Goal: Task Accomplishment & Management: Manage account settings

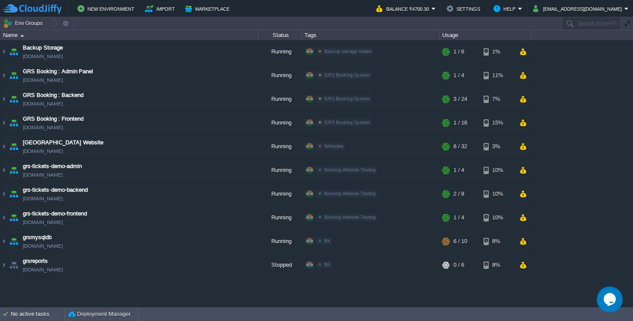
click at [75, 287] on div "Backup Storage [DOMAIN_NAME] Running Backup storage nodes Edit RAM 4% CPU 0% 1 …" at bounding box center [316, 173] width 633 height 266
click at [6, 240] on img at bounding box center [3, 240] width 7 height 23
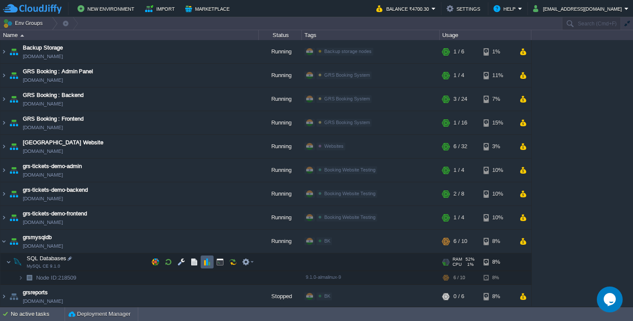
click at [203, 263] on button "button" at bounding box center [207, 262] width 8 height 8
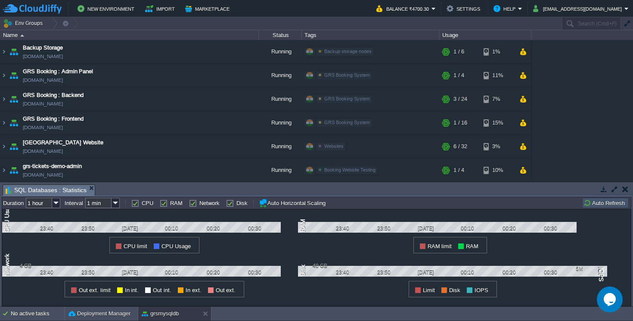
click at [49, 202] on input "1 hour" at bounding box center [39, 203] width 26 height 10
click at [170, 205] on label "RAM" at bounding box center [176, 203] width 12 height 6
click at [163, 205] on input "RAM" at bounding box center [163, 203] width 6 height 6
checkbox input "false"
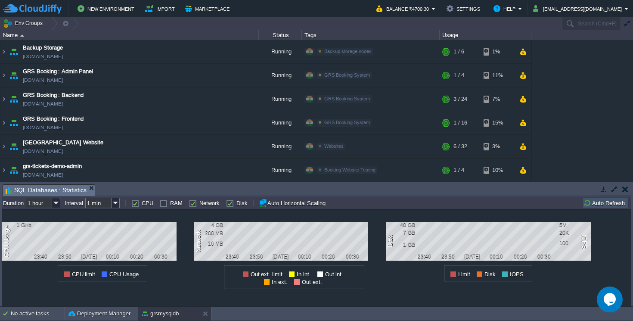
click at [199, 204] on label "Network" at bounding box center [209, 203] width 20 height 6
click at [191, 204] on input "Network" at bounding box center [192, 203] width 6 height 6
checkbox input "false"
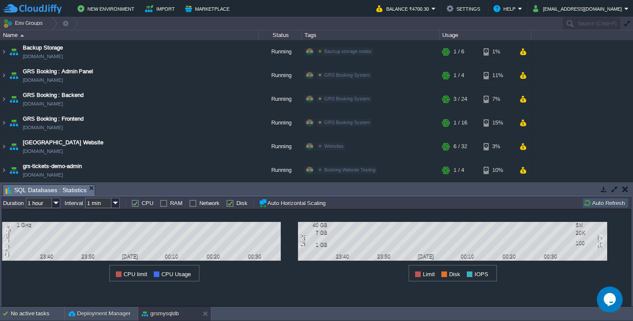
drag, startPoint x: 230, startPoint y: 204, endPoint x: 216, endPoint y: 217, distance: 19.5
click at [236, 204] on label "Disk" at bounding box center [241, 203] width 11 height 6
click at [230, 204] on input "Disk" at bounding box center [229, 203] width 6 height 6
checkbox input "false"
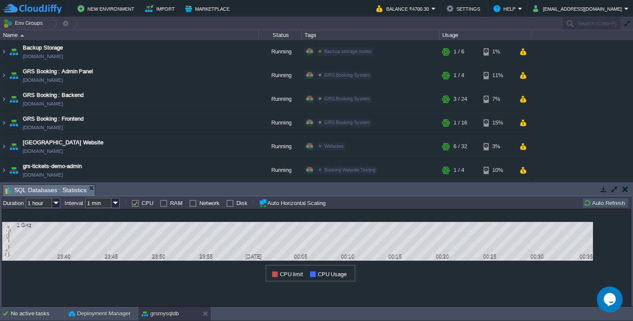
click at [170, 205] on label "RAM" at bounding box center [176, 203] width 12 height 6
click at [162, 205] on input "RAM" at bounding box center [163, 203] width 6 height 6
checkbox input "true"
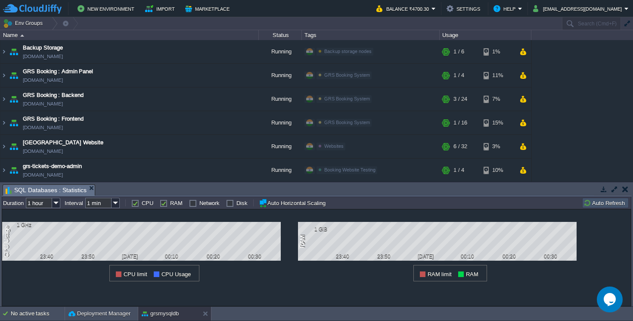
click at [142, 204] on label "CPU" at bounding box center [148, 203] width 12 height 6
click at [137, 204] on input "CPU" at bounding box center [134, 203] width 6 height 6
checkbox input "false"
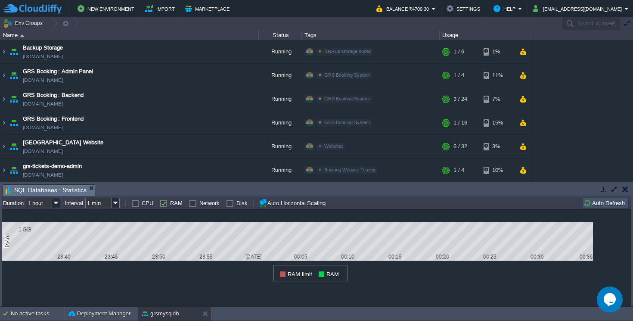
click at [170, 203] on label "RAM" at bounding box center [176, 203] width 12 height 6
click at [164, 203] on input "RAM" at bounding box center [163, 203] width 6 height 6
checkbox input "true"
click at [199, 205] on label "Network" at bounding box center [209, 203] width 20 height 6
click at [190, 205] on input "Network" at bounding box center [192, 203] width 6 height 6
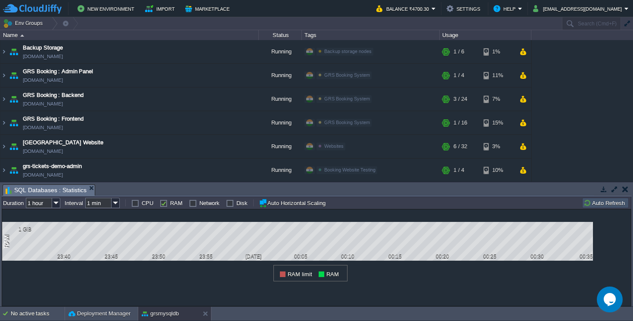
checkbox input "true"
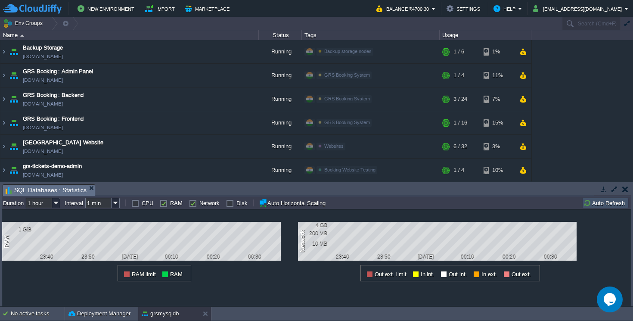
click at [170, 204] on label "RAM" at bounding box center [176, 203] width 12 height 6
click at [163, 204] on input "RAM" at bounding box center [163, 203] width 6 height 6
checkbox input "false"
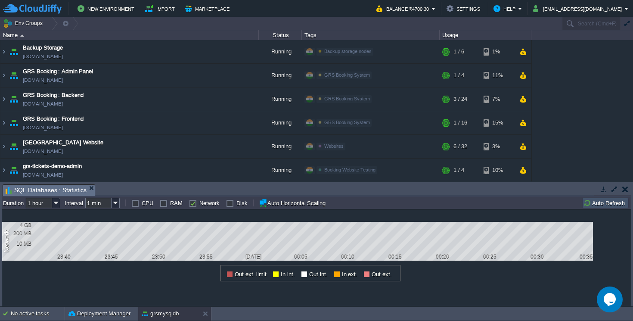
click at [236, 206] on label "Disk" at bounding box center [241, 203] width 11 height 6
click at [226, 206] on input "Disk" at bounding box center [229, 203] width 6 height 6
checkbox input "true"
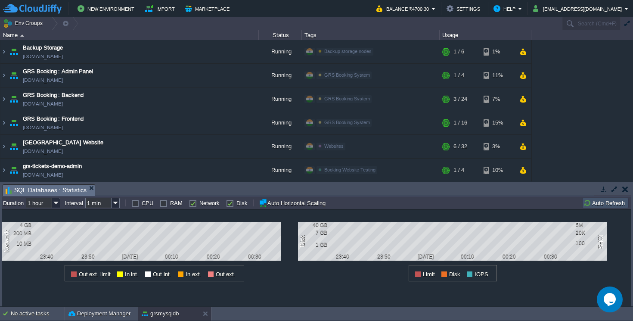
click at [199, 204] on label "Network" at bounding box center [209, 203] width 20 height 6
click at [193, 204] on input "Network" at bounding box center [192, 203] width 6 height 6
checkbox input "false"
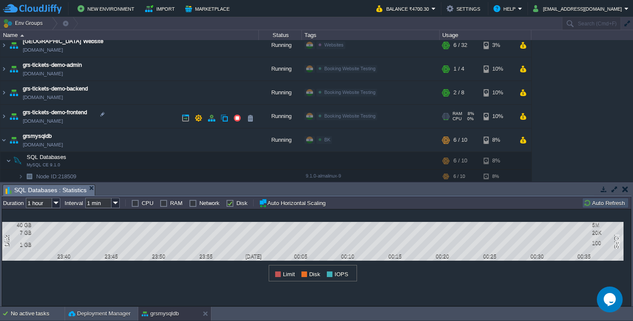
scroll to position [127, 0]
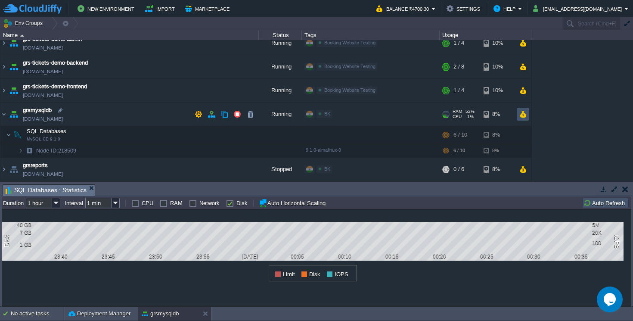
click at [521, 117] on button "button" at bounding box center [522, 114] width 7 height 8
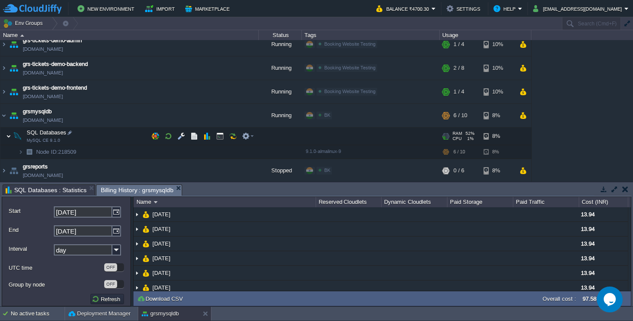
scroll to position [123, 0]
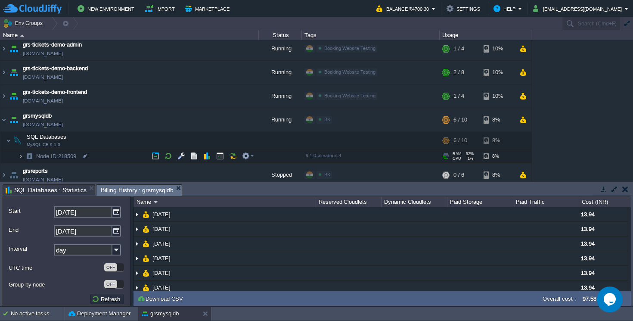
click at [19, 154] on img at bounding box center [20, 155] width 5 height 13
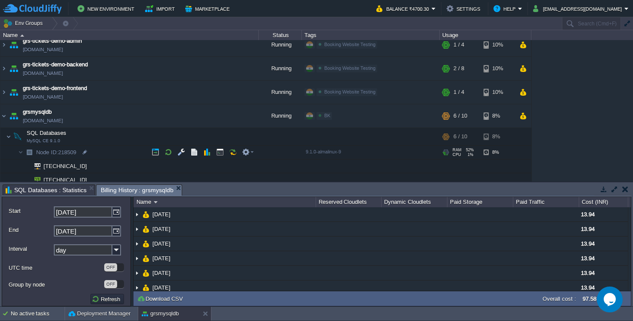
scroll to position [168, 0]
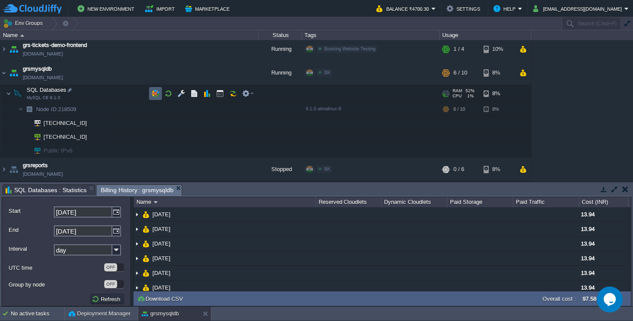
click at [157, 96] on button "button" at bounding box center [155, 94] width 8 height 8
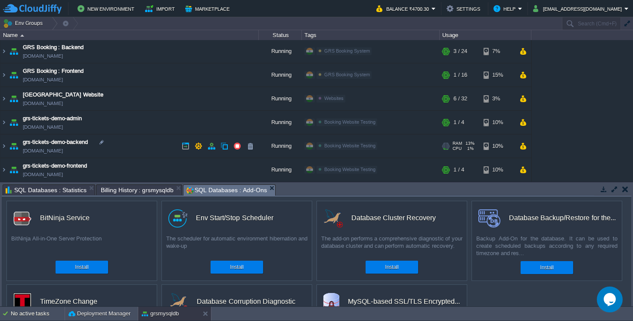
scroll to position [0, 0]
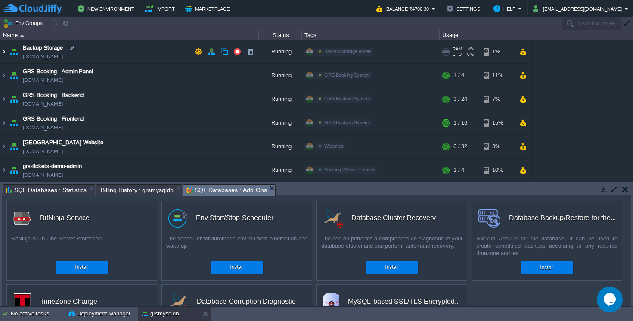
click at [5, 53] on img at bounding box center [3, 51] width 7 height 23
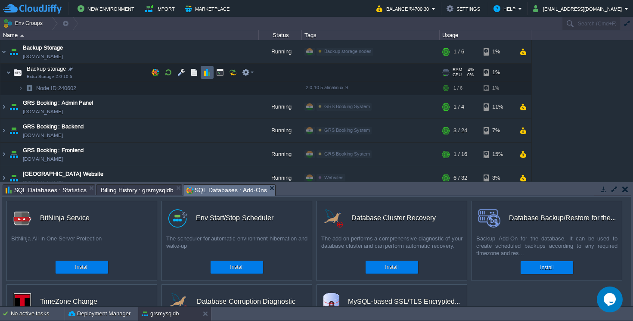
click at [204, 74] on button "button" at bounding box center [207, 72] width 8 height 8
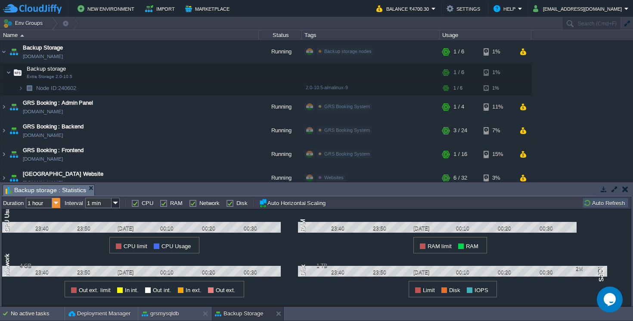
click at [53, 201] on img at bounding box center [56, 203] width 8 height 10
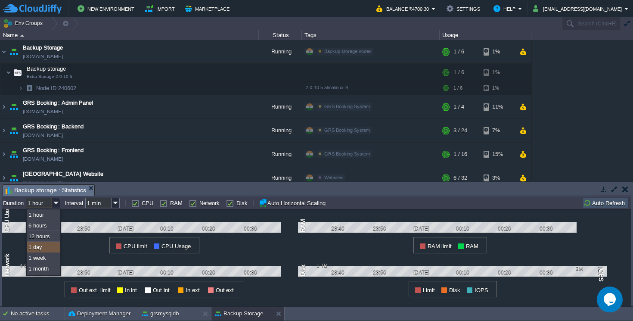
click at [44, 245] on div "1 day" at bounding box center [43, 246] width 33 height 11
type input "1 day"
type input "1 hour"
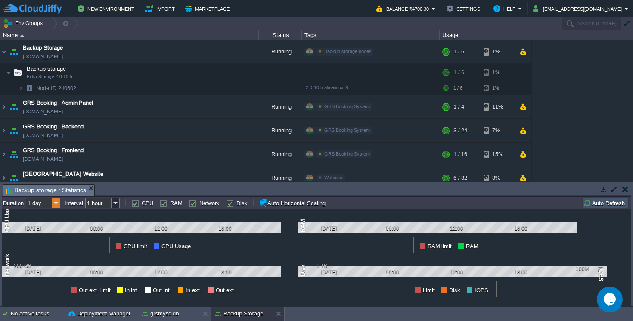
click at [57, 205] on img at bounding box center [56, 203] width 8 height 10
click at [170, 204] on label "RAM" at bounding box center [176, 203] width 12 height 6
click at [163, 204] on input "RAM" at bounding box center [163, 203] width 6 height 6
checkbox input "false"
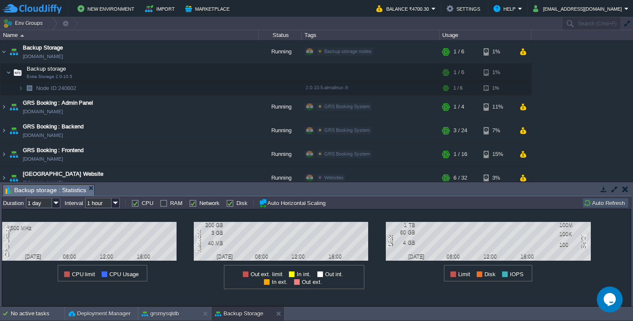
click at [199, 202] on label "Network" at bounding box center [209, 203] width 20 height 6
click at [190, 202] on input "Network" at bounding box center [192, 203] width 6 height 6
checkbox input "false"
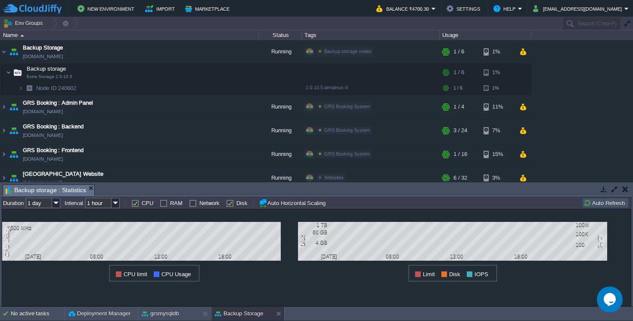
click at [236, 203] on label "Disk" at bounding box center [241, 203] width 11 height 6
click at [231, 203] on input "Disk" at bounding box center [229, 203] width 6 height 6
checkbox input "false"
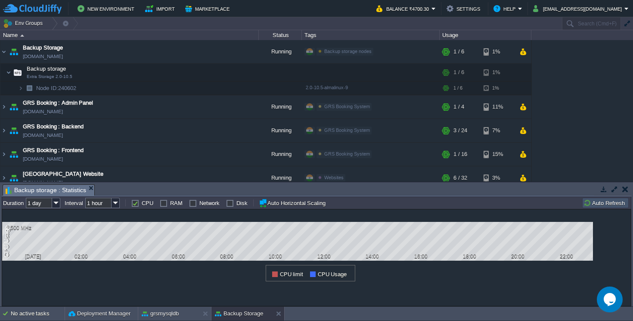
click at [167, 203] on div "RAM" at bounding box center [171, 202] width 23 height 7
click at [155, 205] on td at bounding box center [156, 203] width 6 height 10
click at [170, 204] on label "RAM" at bounding box center [176, 203] width 12 height 6
click at [163, 204] on input "RAM" at bounding box center [163, 203] width 6 height 6
checkbox input "true"
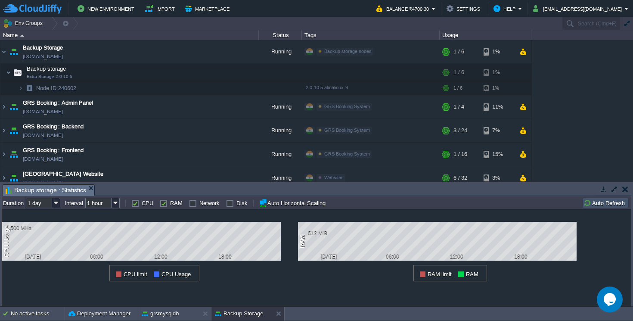
click at [142, 204] on label "CPU" at bounding box center [148, 203] width 12 height 6
click at [137, 204] on input "CPU" at bounding box center [134, 203] width 6 height 6
checkbox input "false"
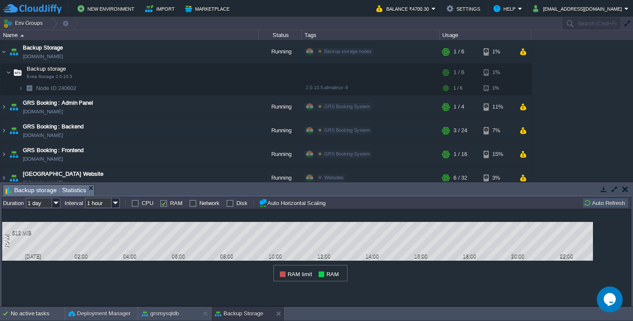
click at [199, 205] on label "Network" at bounding box center [209, 203] width 20 height 6
click at [189, 205] on input "Network" at bounding box center [192, 203] width 6 height 6
checkbox input "true"
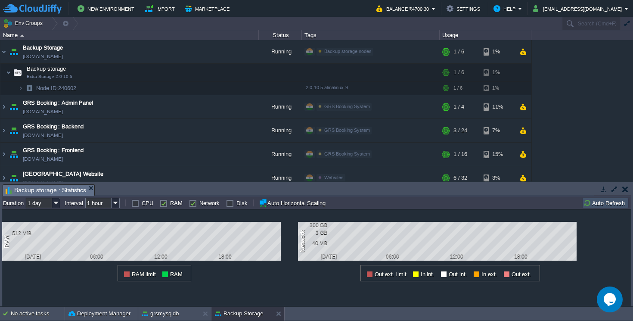
click at [170, 205] on label "RAM" at bounding box center [176, 203] width 12 height 6
click at [164, 205] on input "RAM" at bounding box center [163, 203] width 6 height 6
checkbox input "false"
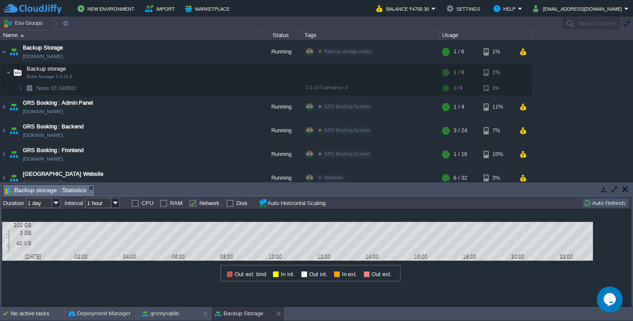
click at [236, 206] on label "Disk" at bounding box center [241, 203] width 11 height 6
click at [228, 206] on input "Disk" at bounding box center [229, 203] width 6 height 6
checkbox input "true"
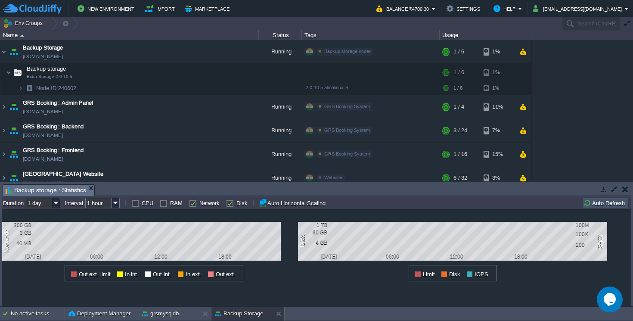
click at [199, 202] on label "Network" at bounding box center [209, 203] width 20 height 6
click at [192, 202] on input "Network" at bounding box center [192, 203] width 6 height 6
checkbox input "false"
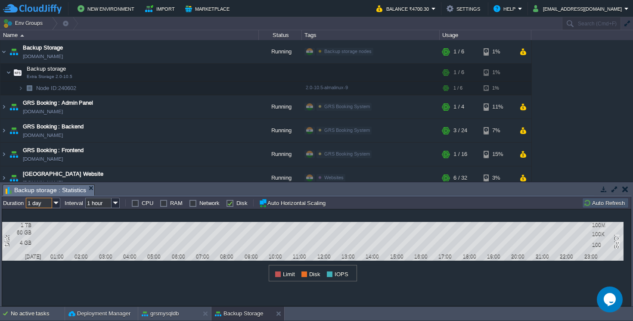
click at [46, 205] on input "1 day" at bounding box center [39, 203] width 26 height 10
click at [46, 260] on div "1 week" at bounding box center [43, 257] width 33 height 11
type input "1 week"
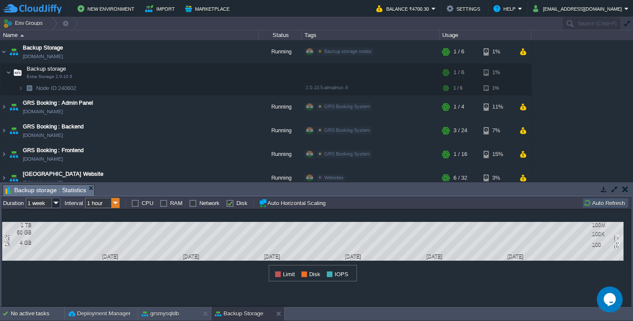
click at [114, 204] on img at bounding box center [115, 203] width 8 height 10
click at [627, 191] on button "button" at bounding box center [625, 189] width 6 height 8
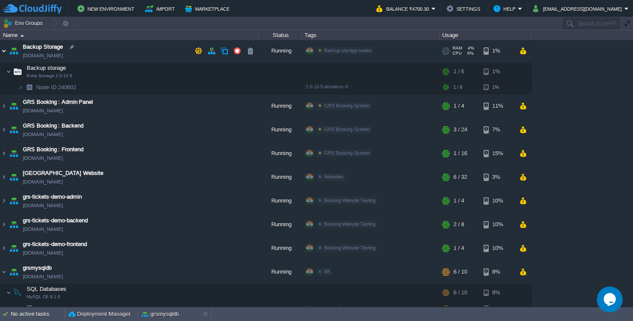
click at [3, 52] on img at bounding box center [3, 50] width 7 height 23
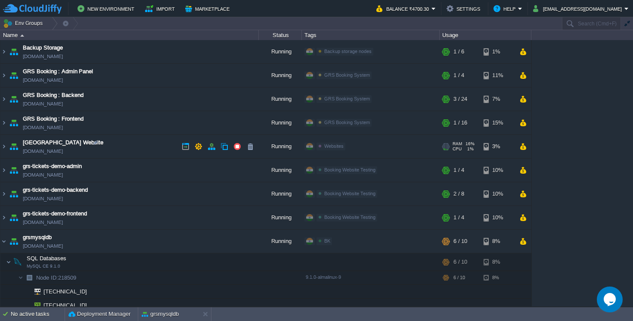
click at [129, 151] on td "GRS Snow Park Website grssnowpark.cloudjiffy.net" at bounding box center [129, 147] width 258 height 24
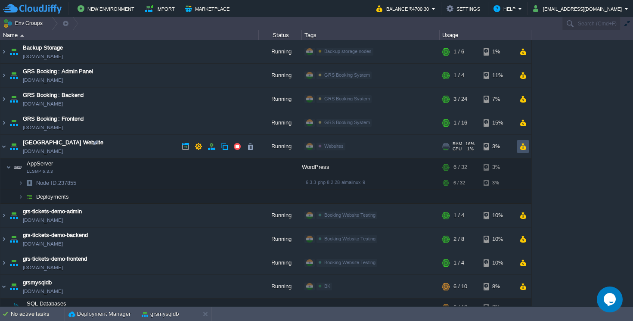
click at [521, 149] on button "button" at bounding box center [522, 146] width 7 height 8
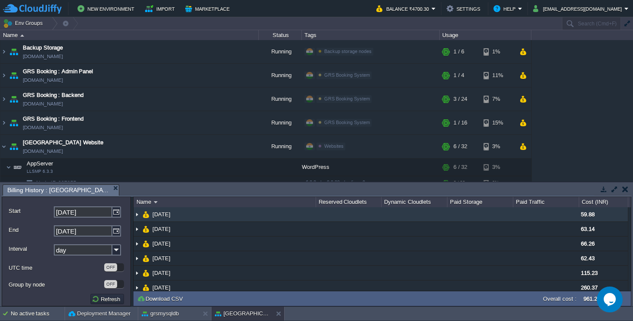
click at [133, 216] on img at bounding box center [136, 214] width 7 height 14
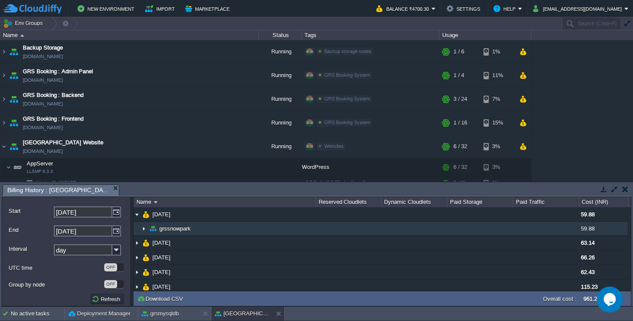
click at [145, 228] on img at bounding box center [143, 228] width 7 height 13
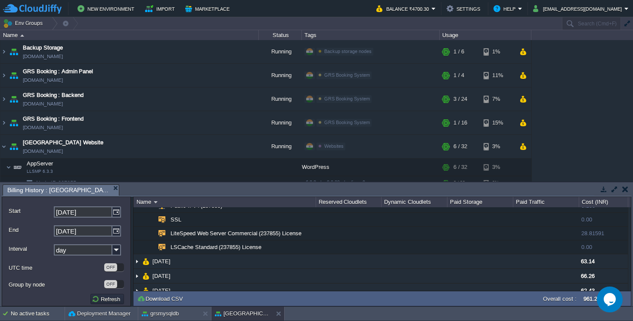
scroll to position [60, 0]
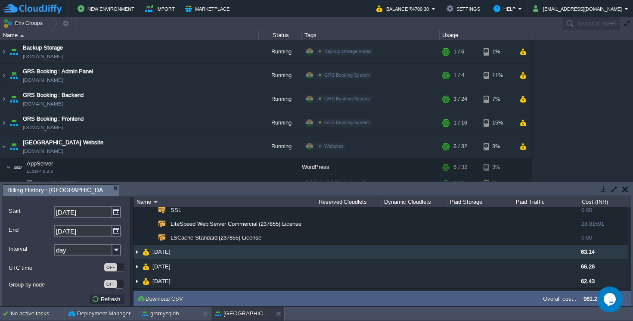
click at [138, 254] on img at bounding box center [136, 251] width 7 height 14
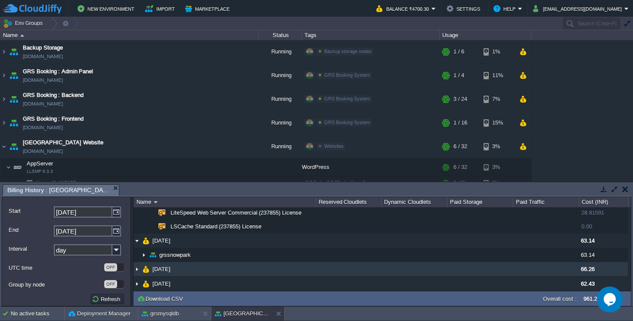
scroll to position [71, 0]
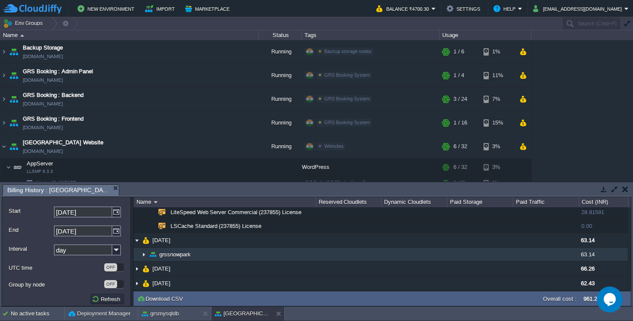
click at [144, 255] on img at bounding box center [143, 253] width 7 height 13
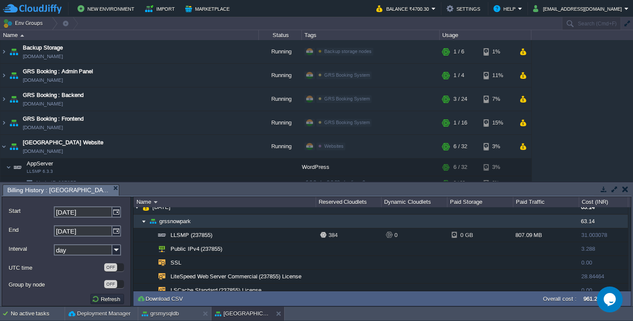
scroll to position [111, 0]
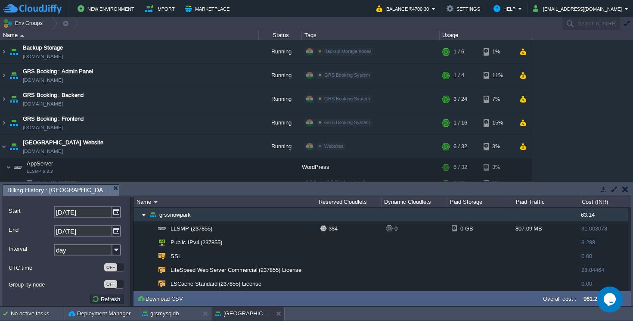
click at [142, 213] on img at bounding box center [143, 214] width 7 height 13
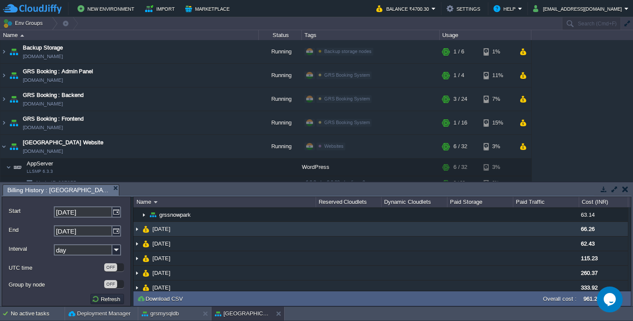
click at [140, 231] on img at bounding box center [136, 229] width 7 height 14
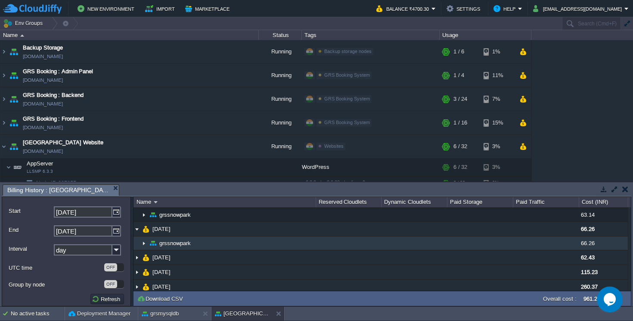
click at [144, 244] on img at bounding box center [143, 242] width 7 height 13
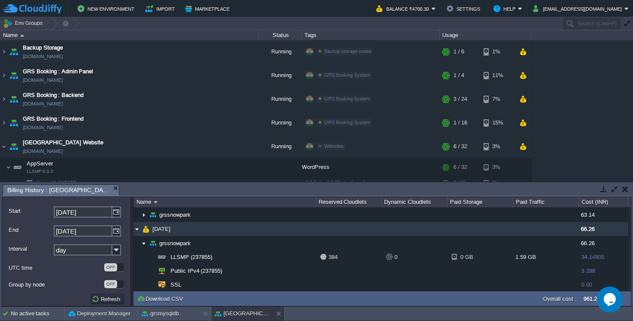
click at [139, 228] on img at bounding box center [136, 229] width 7 height 14
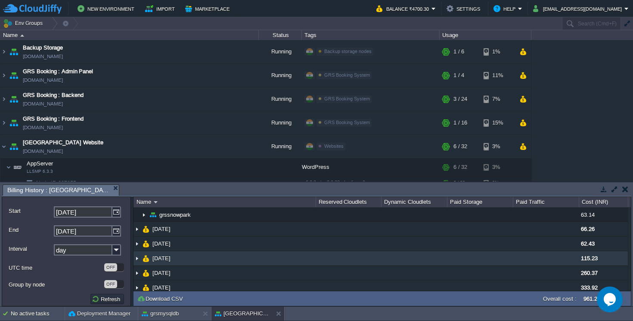
scroll to position [118, 0]
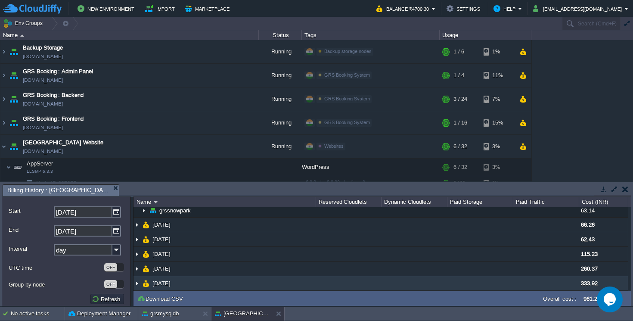
drag, startPoint x: 136, startPoint y: 279, endPoint x: 141, endPoint y: 276, distance: 6.0
click at [136, 279] on img at bounding box center [136, 283] width 7 height 14
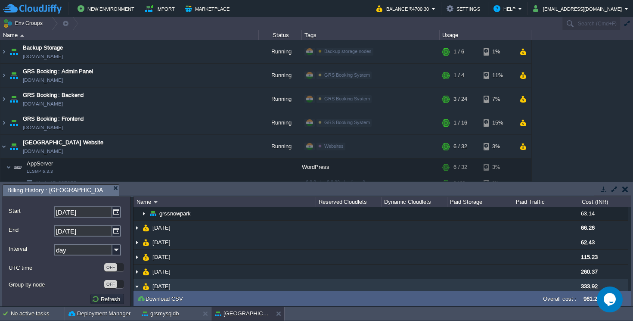
click at [144, 281] on img at bounding box center [145, 286] width 7 height 14
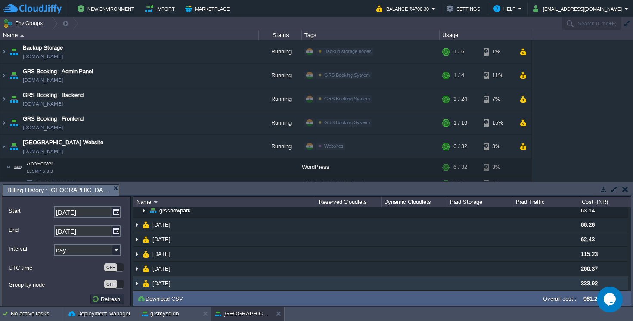
click at [137, 281] on img at bounding box center [136, 283] width 7 height 14
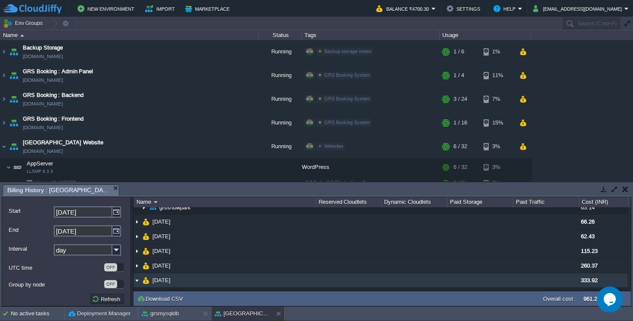
scroll to position [132, 0]
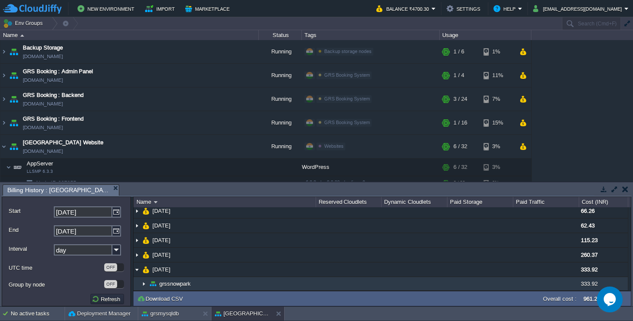
click at [143, 280] on img at bounding box center [143, 283] width 7 height 13
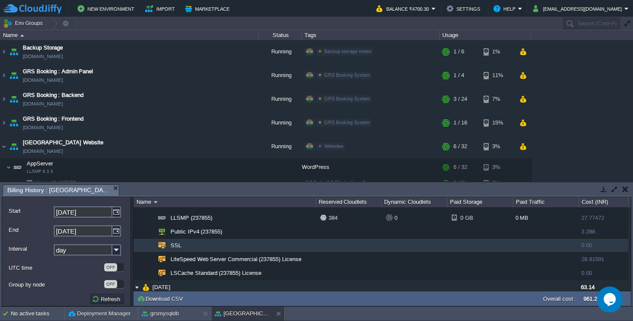
scroll to position [0, 0]
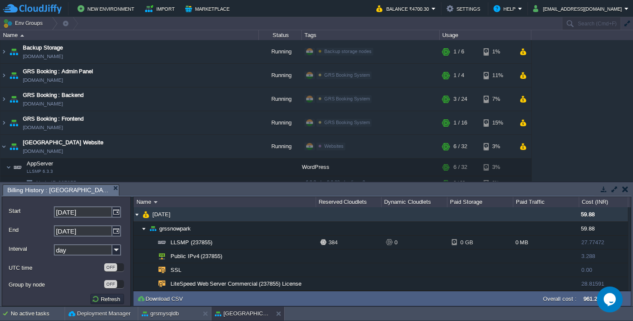
click at [140, 215] on td "11 Aug 2025" at bounding box center [224, 214] width 182 height 15
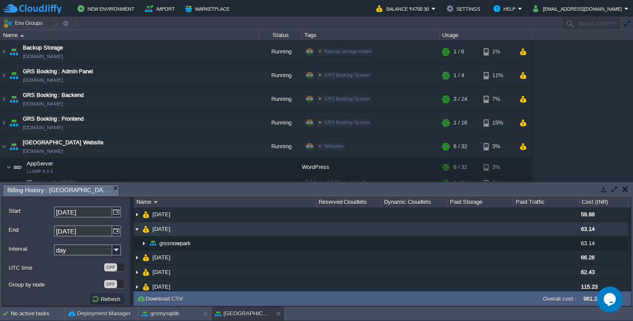
click at [137, 229] on img at bounding box center [136, 229] width 7 height 14
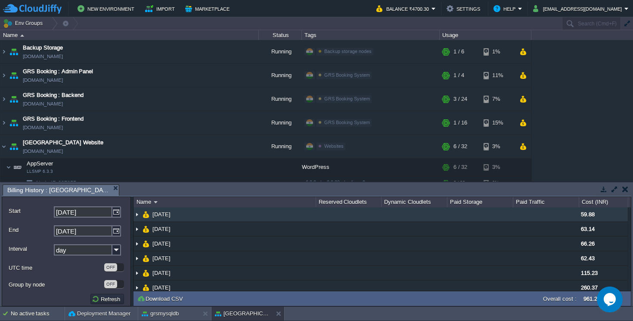
click at [172, 213] on span "11 Aug 2025" at bounding box center [161, 213] width 20 height 7
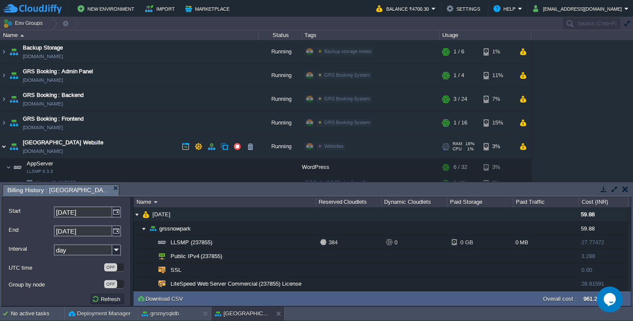
click at [6, 148] on img at bounding box center [3, 146] width 7 height 23
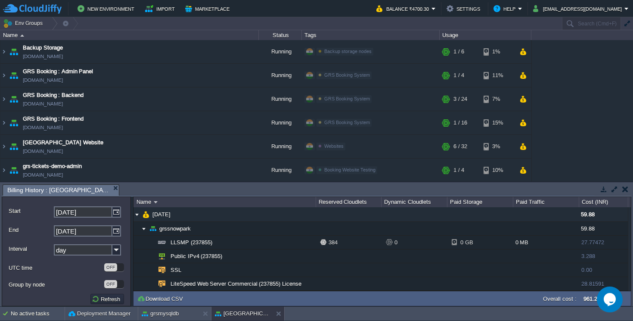
click at [625, 187] on button "button" at bounding box center [625, 189] width 6 height 8
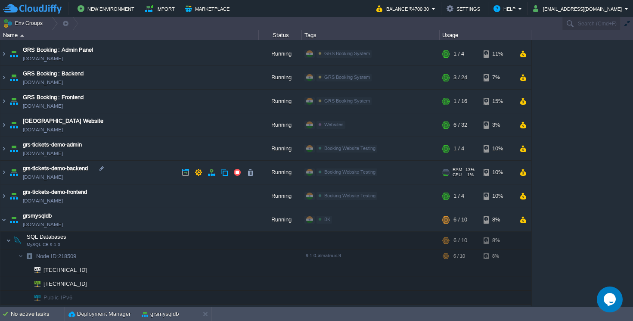
scroll to position [23, 0]
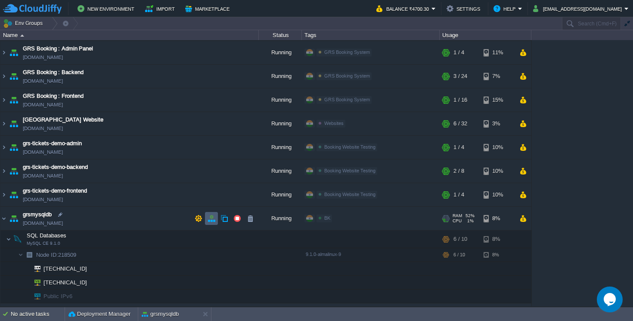
click at [216, 217] on td at bounding box center [211, 218] width 13 height 13
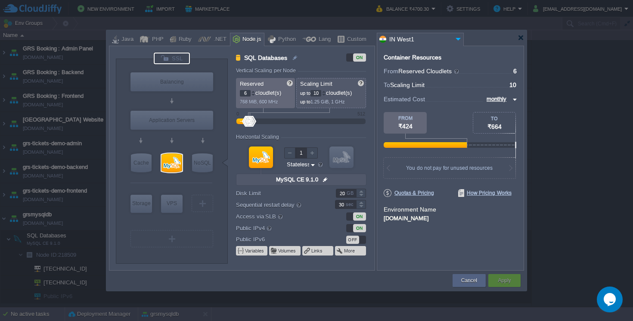
click at [179, 55] on div at bounding box center [172, 59] width 36 height 12
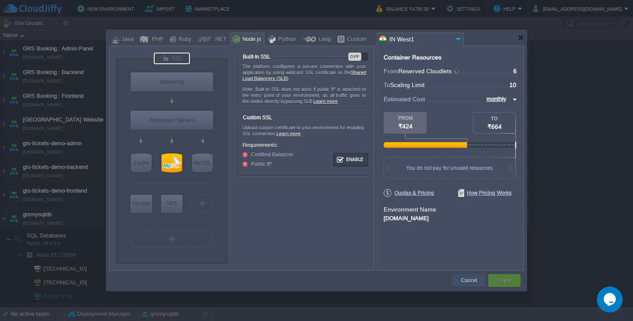
click at [475, 282] on button "Cancel" at bounding box center [469, 280] width 16 height 9
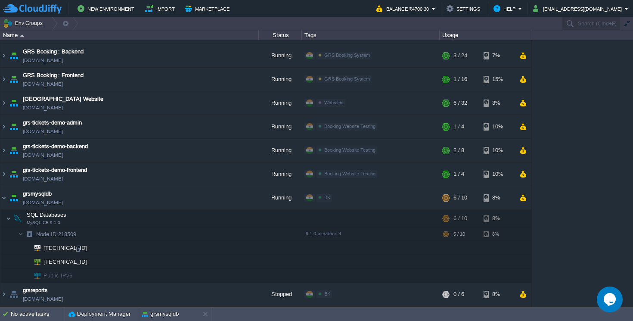
scroll to position [43, 0]
click at [213, 200] on button "button" at bounding box center [211, 198] width 8 height 8
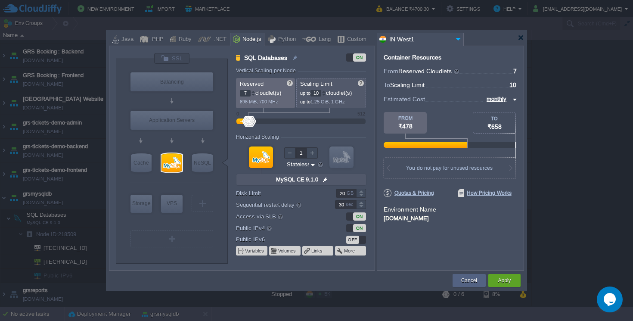
click at [254, 92] on div at bounding box center [253, 91] width 4 height 3
type input "8"
click at [254, 92] on div at bounding box center [253, 91] width 4 height 3
click at [325, 91] on div at bounding box center [323, 91] width 4 height 3
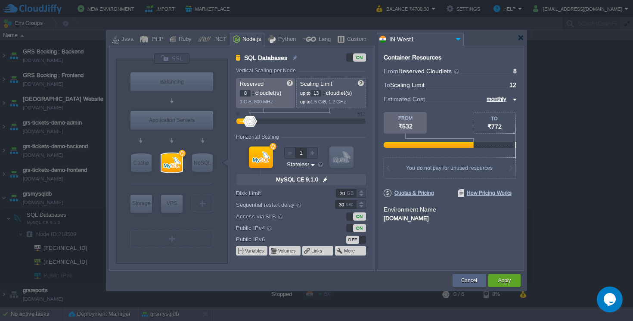
click at [325, 91] on div at bounding box center [323, 91] width 4 height 3
type input "16"
click at [325, 91] on div at bounding box center [323, 91] width 4 height 3
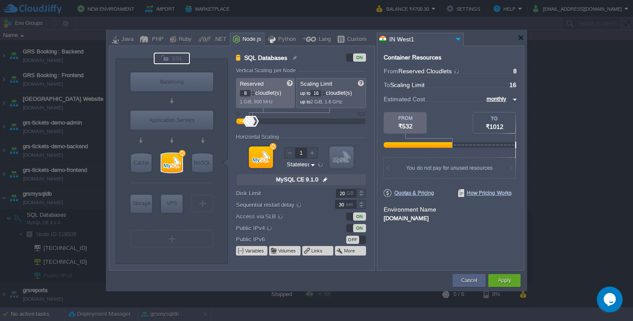
click at [174, 58] on div at bounding box center [172, 59] width 36 height 12
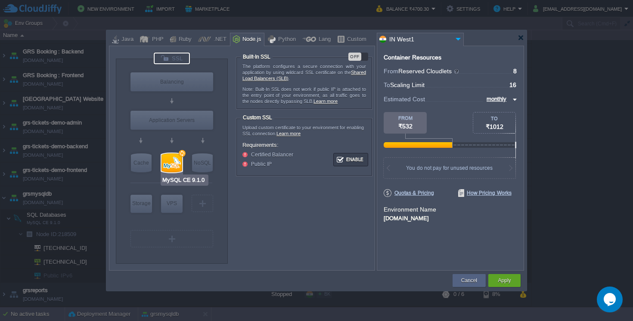
click at [174, 164] on div at bounding box center [171, 162] width 21 height 19
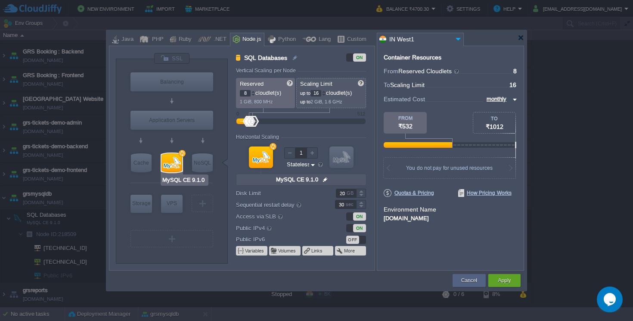
type input "Redis 7.2.4"
click at [499, 281] on button "Apply" at bounding box center [503, 280] width 13 height 9
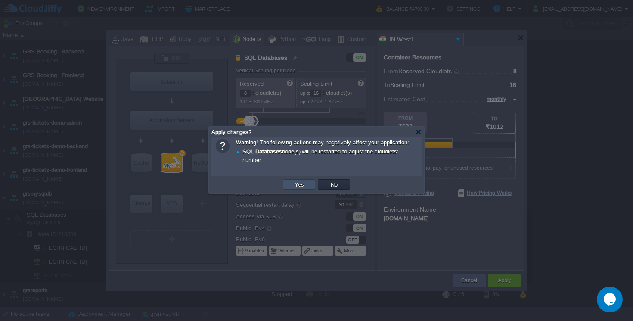
click at [300, 182] on button "Yes" at bounding box center [299, 184] width 15 height 8
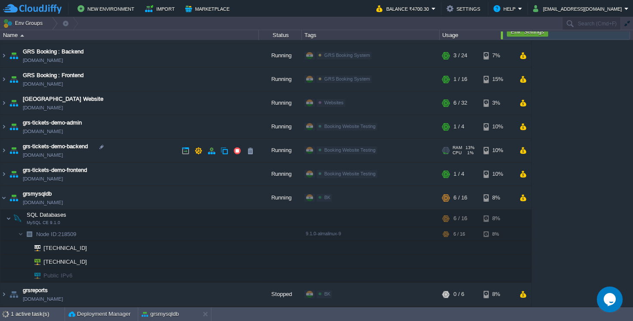
scroll to position [0, 0]
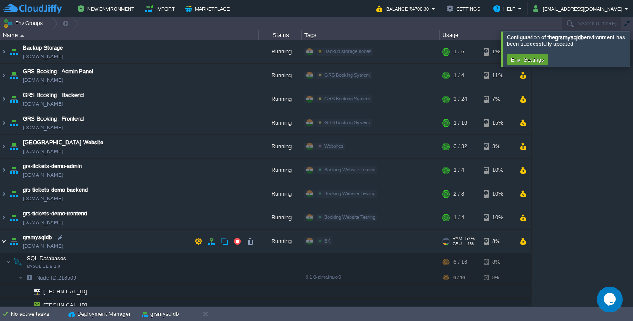
click at [5, 241] on img at bounding box center [3, 240] width 7 height 23
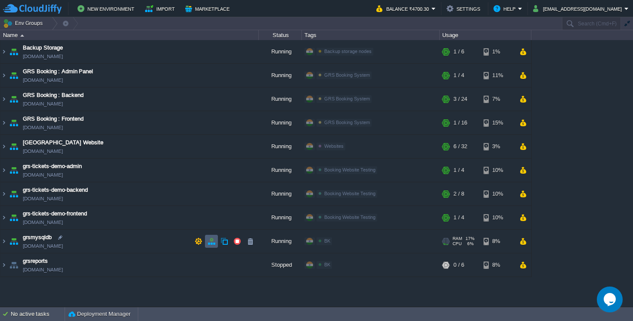
click at [209, 244] on button "button" at bounding box center [211, 241] width 8 height 8
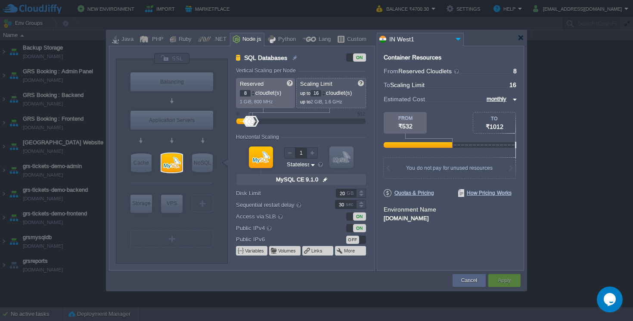
click at [462, 40] on img at bounding box center [458, 39] width 10 height 12
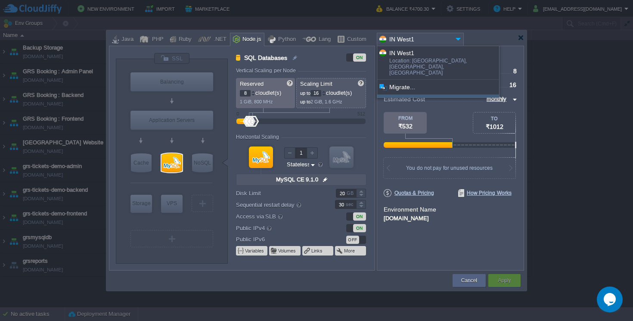
click at [440, 95] on div "More details..." at bounding box center [438, 102] width 122 height 15
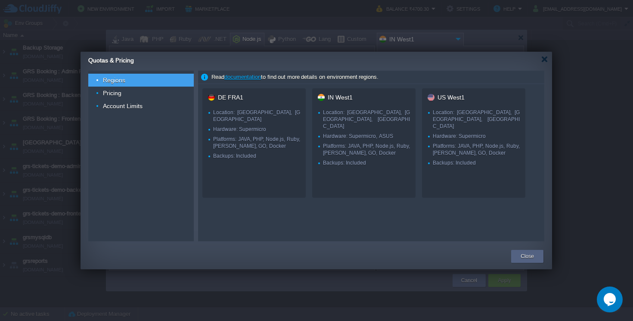
click at [392, 142] on li "Platforms: JAVA, PHP, Node.js, Ruby, [PERSON_NAME], GO, Docker" at bounding box center [364, 149] width 92 height 14
click at [164, 106] on div "Account Limits" at bounding box center [140, 105] width 105 height 13
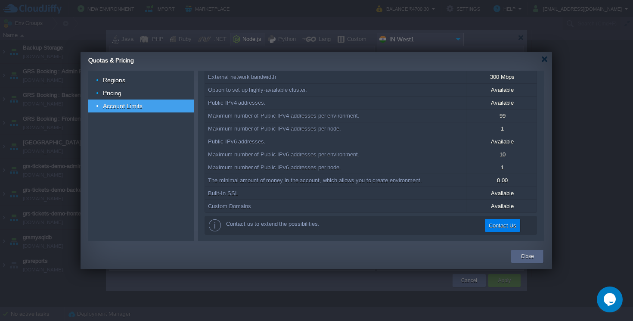
scroll to position [0, 3]
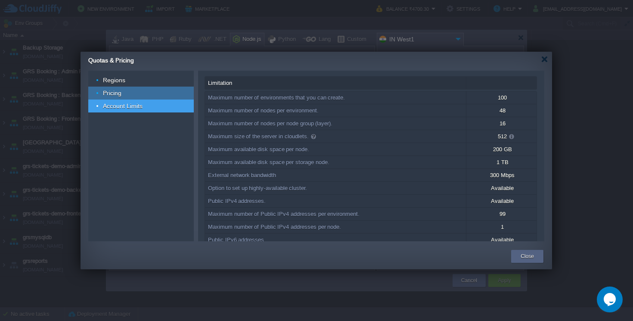
click at [142, 98] on div "Pricing" at bounding box center [140, 92] width 105 height 13
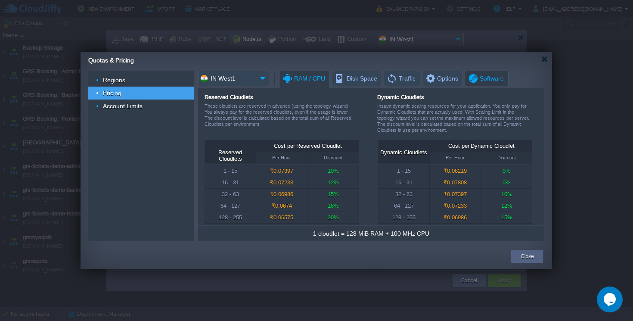
click at [473, 78] on span "Software" at bounding box center [485, 78] width 36 height 15
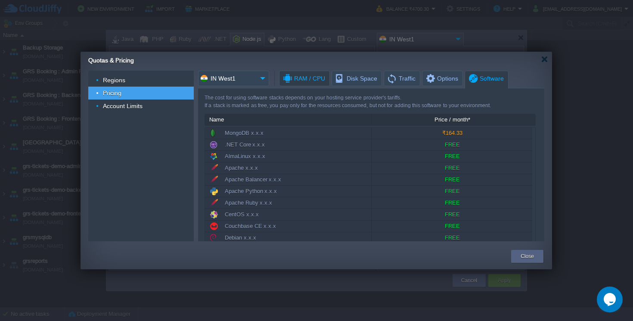
click at [311, 77] on span "RAM / CPU" at bounding box center [303, 78] width 43 height 15
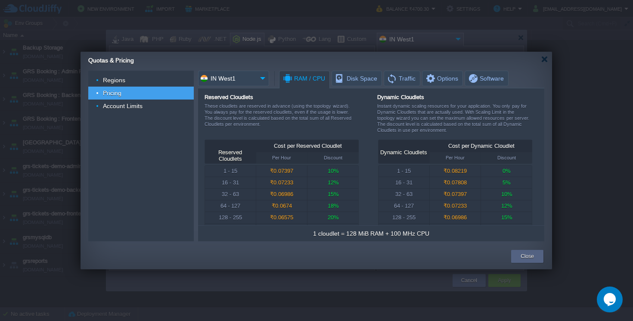
click at [219, 80] on input "IN West1" at bounding box center [227, 78] width 59 height 15
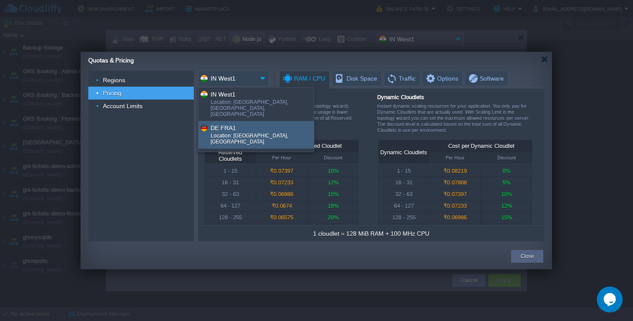
click at [221, 123] on div "DE FRA1" at bounding box center [261, 128] width 102 height 10
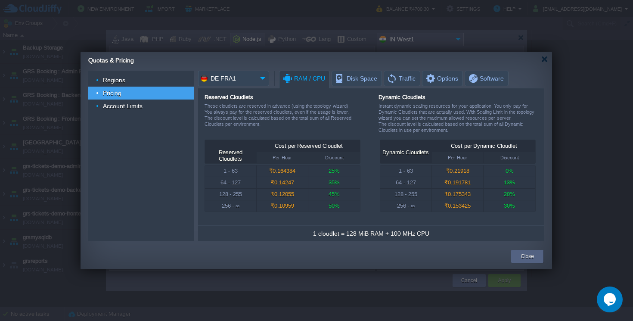
click at [225, 80] on input "DE FRA1" at bounding box center [227, 78] width 59 height 15
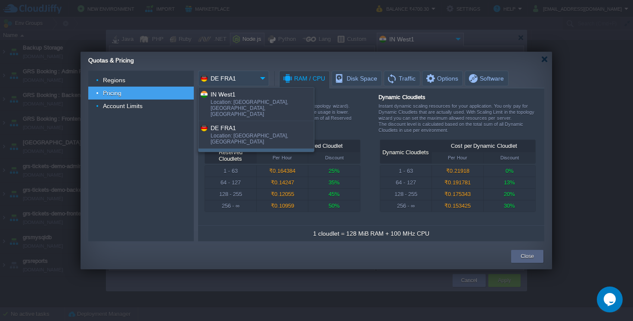
click at [223, 150] on div "US West1" at bounding box center [261, 155] width 102 height 10
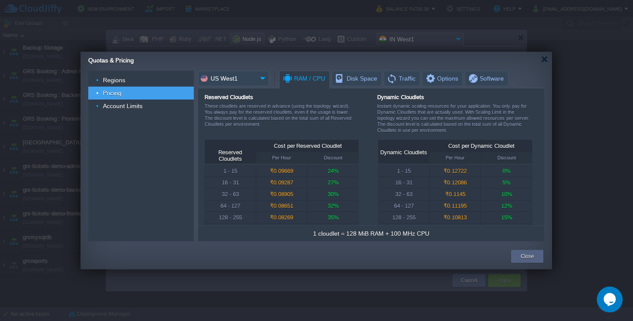
drag, startPoint x: 229, startPoint y: 90, endPoint x: 229, endPoint y: 85, distance: 4.7
click at [229, 88] on div "Reserved Cloudlets These cloudlets are reserved in advance (using the topology …" at bounding box center [371, 156] width 346 height 137
click at [229, 85] on input "US West1" at bounding box center [227, 78] width 59 height 15
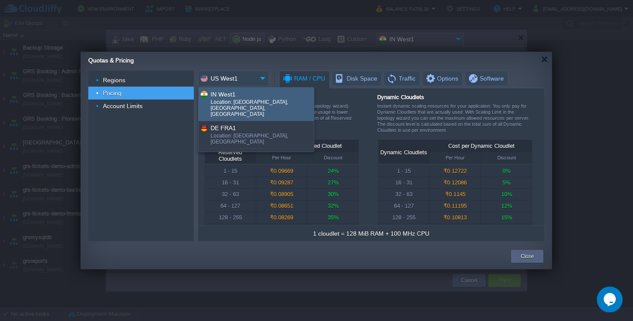
click at [228, 96] on div "IN West1" at bounding box center [261, 94] width 102 height 10
type input "IN West1"
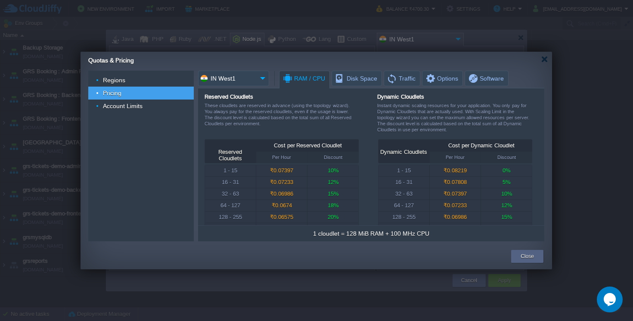
scroll to position [0, 0]
click at [529, 251] on div "Close" at bounding box center [526, 256] width 19 height 13
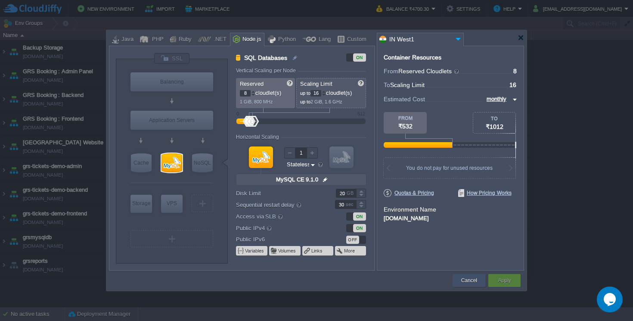
click at [476, 275] on div "Cancel" at bounding box center [469, 280] width 20 height 13
